Goal: Transaction & Acquisition: Purchase product/service

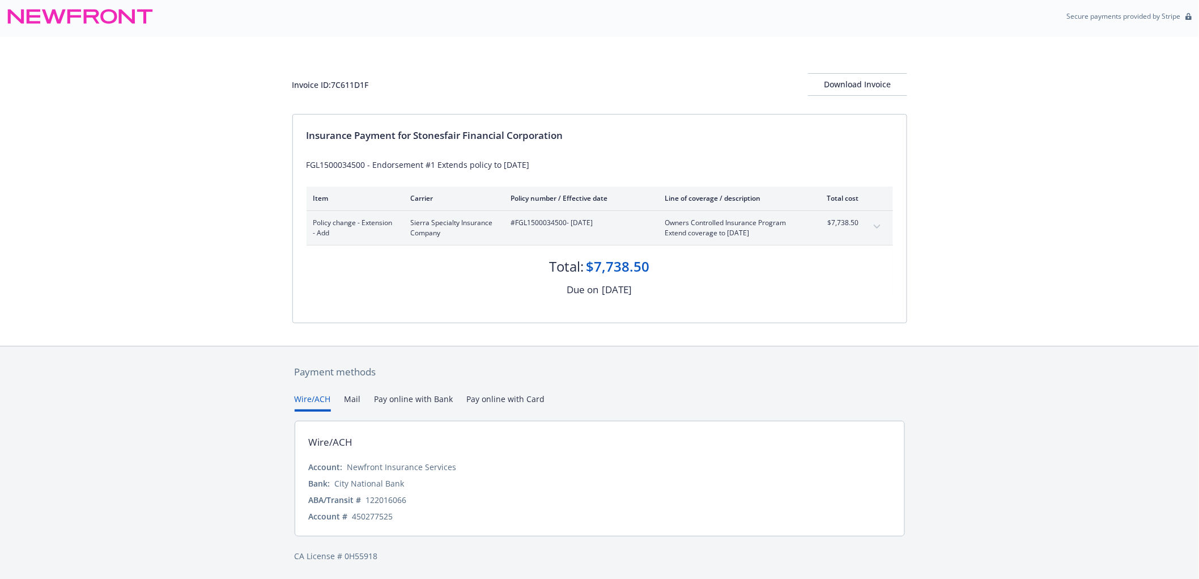
scroll to position [5, 0]
click at [848, 79] on div "Download Invoice" at bounding box center [857, 84] width 99 height 22
click at [423, 397] on button "Pay online with Bank" at bounding box center [414, 401] width 79 height 19
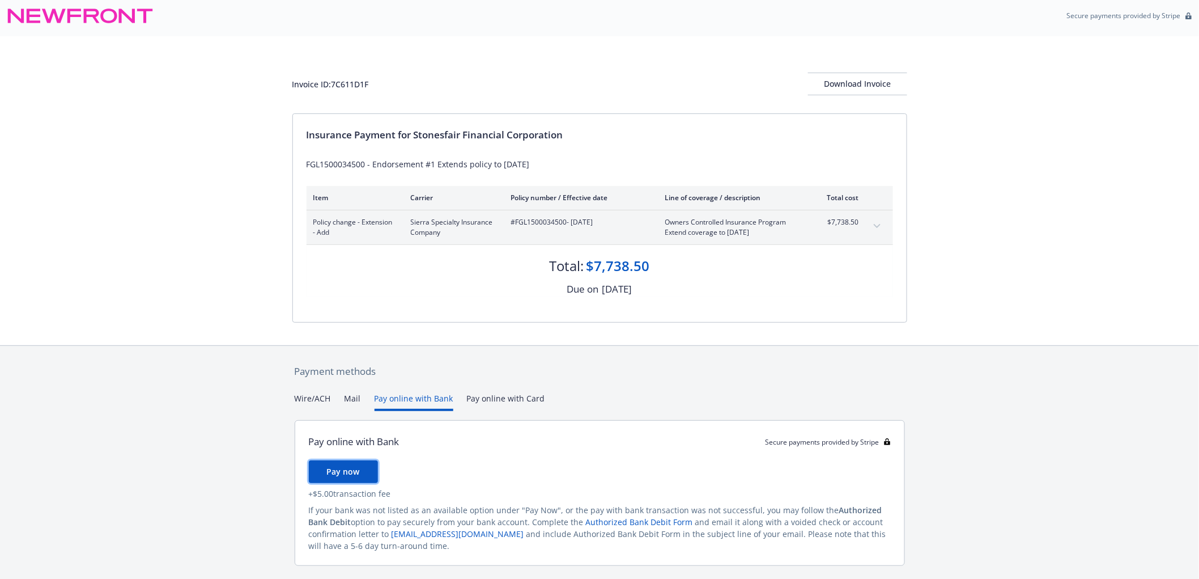
click at [348, 478] on button "Pay now" at bounding box center [343, 471] width 69 height 23
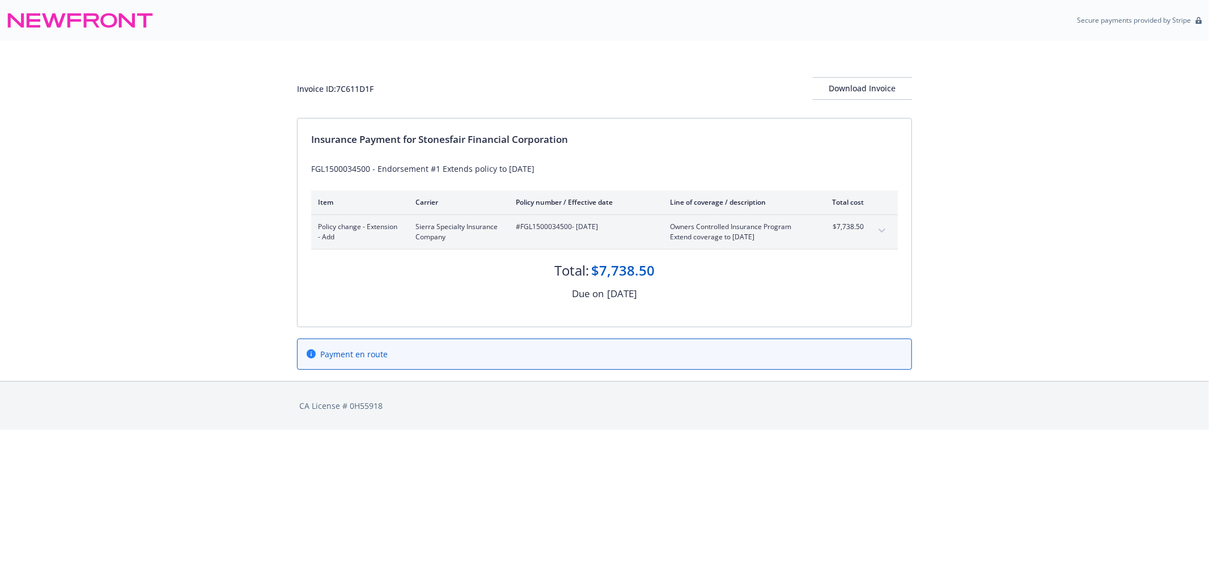
click at [375, 353] on span "Payment en route" at bounding box center [353, 354] width 67 height 12
